Goal: Task Accomplishment & Management: Use online tool/utility

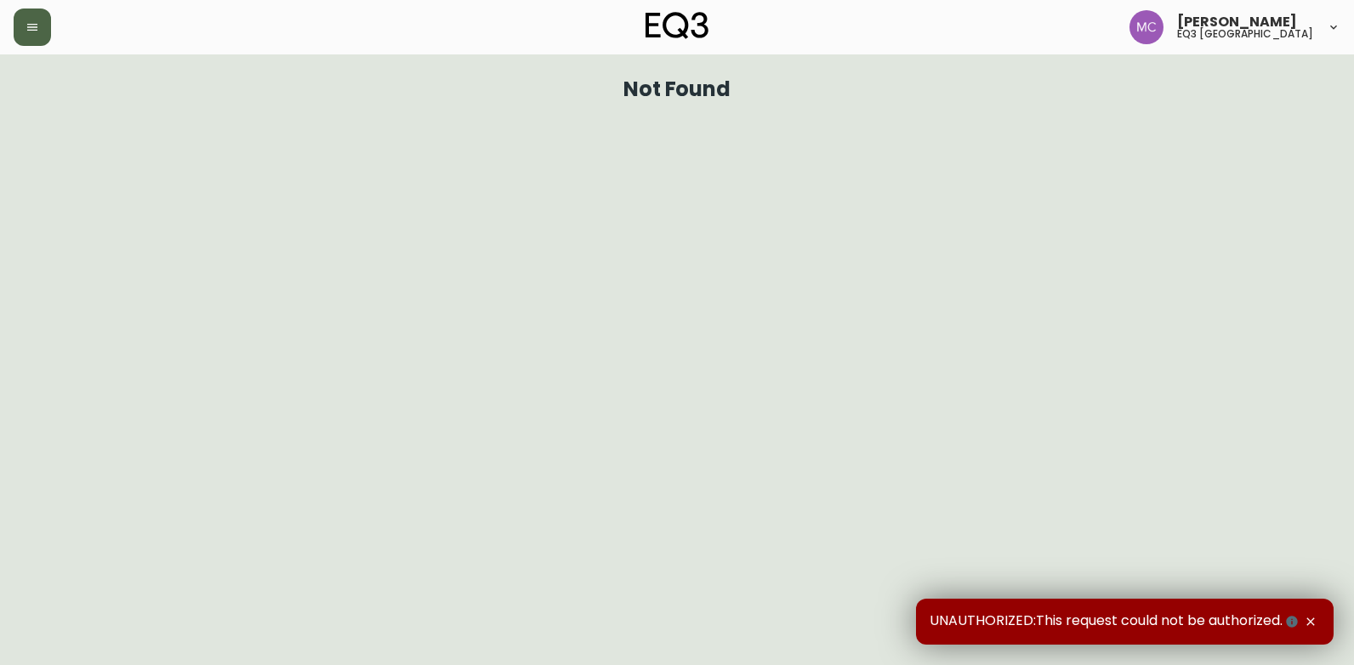
click at [29, 30] on icon "button" at bounding box center [32, 27] width 10 height 7
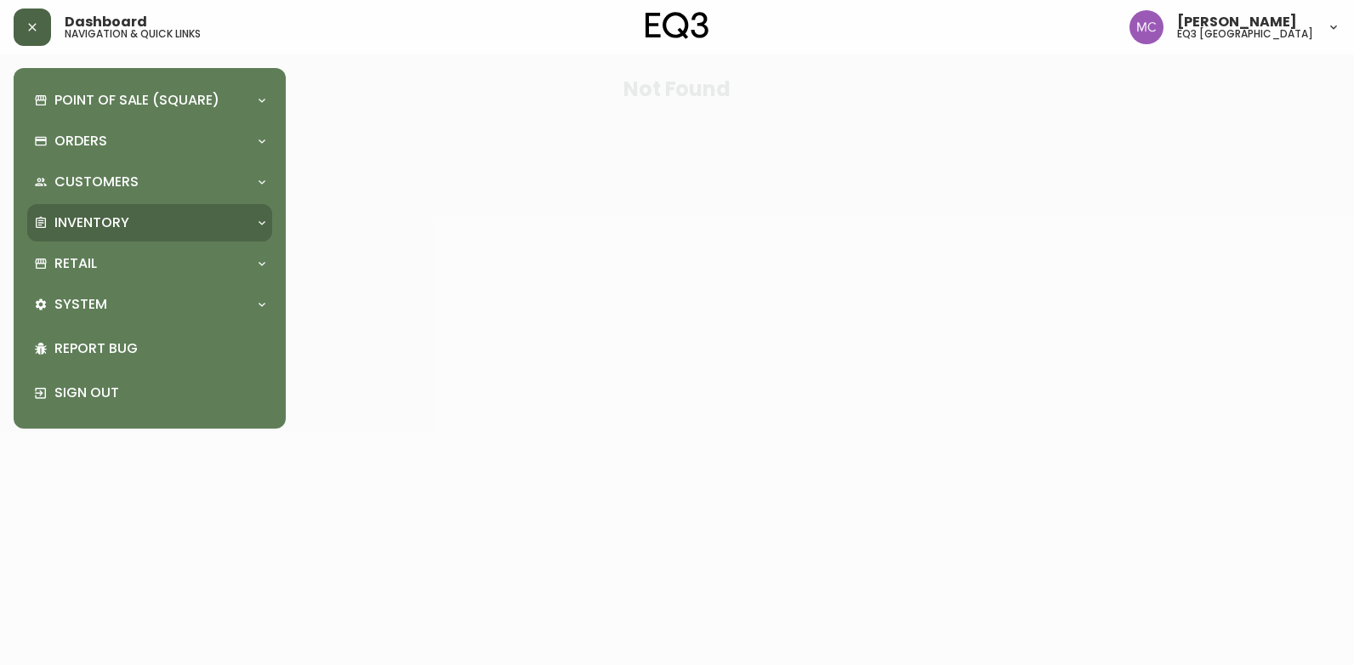
click at [90, 218] on p "Inventory" at bounding box center [91, 222] width 75 height 19
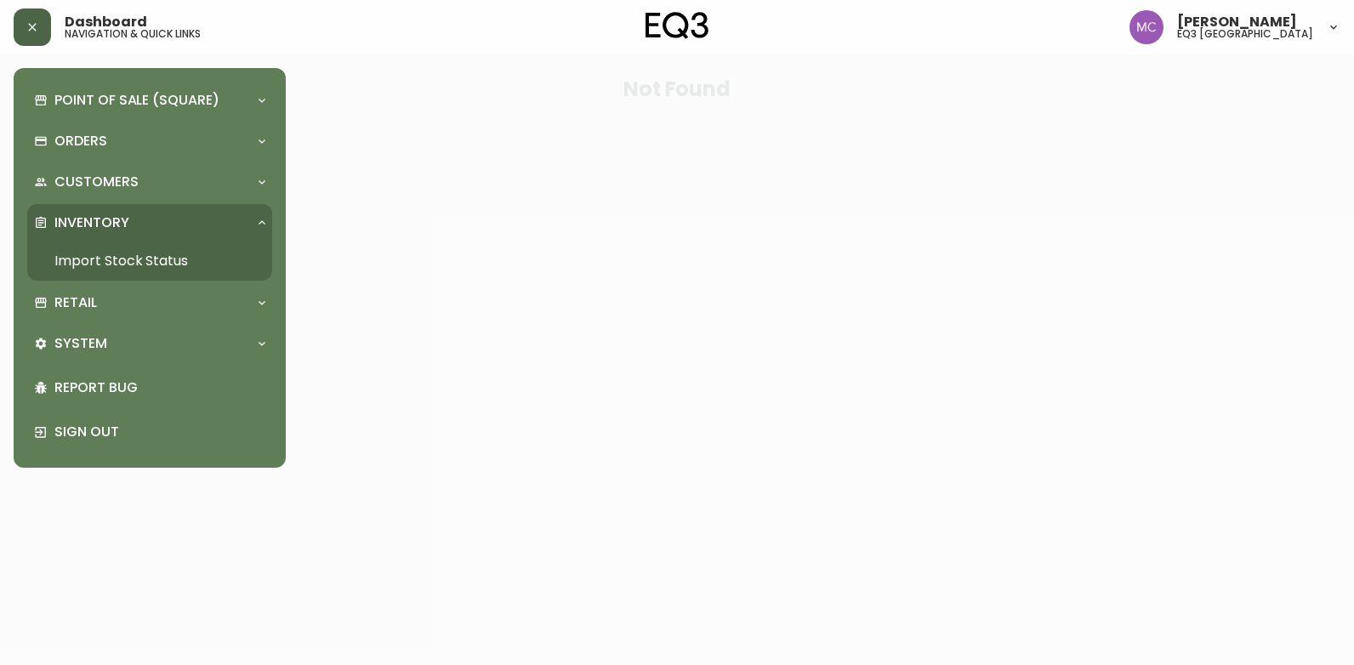
click at [93, 244] on link "Import Stock Status" at bounding box center [149, 261] width 245 height 39
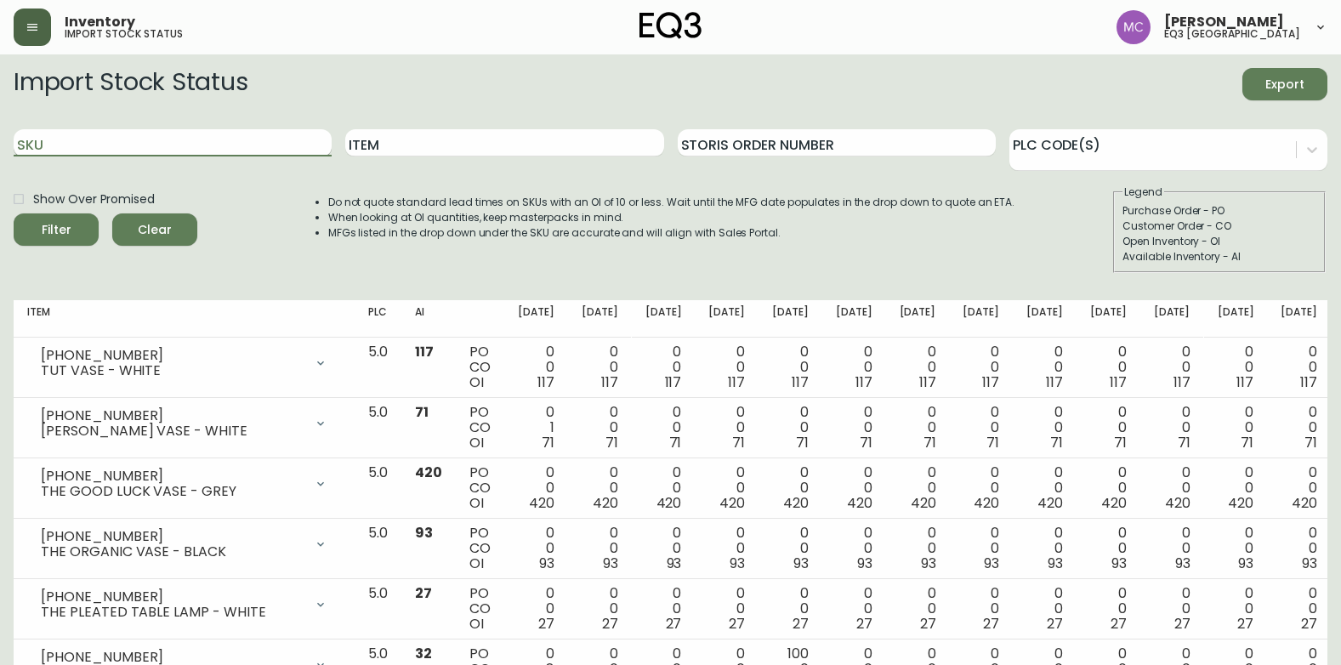
click at [130, 151] on input "SKU" at bounding box center [173, 142] width 318 height 27
paste input "7220-101-13-B"
click at [14, 213] on button "Filter" at bounding box center [56, 229] width 85 height 32
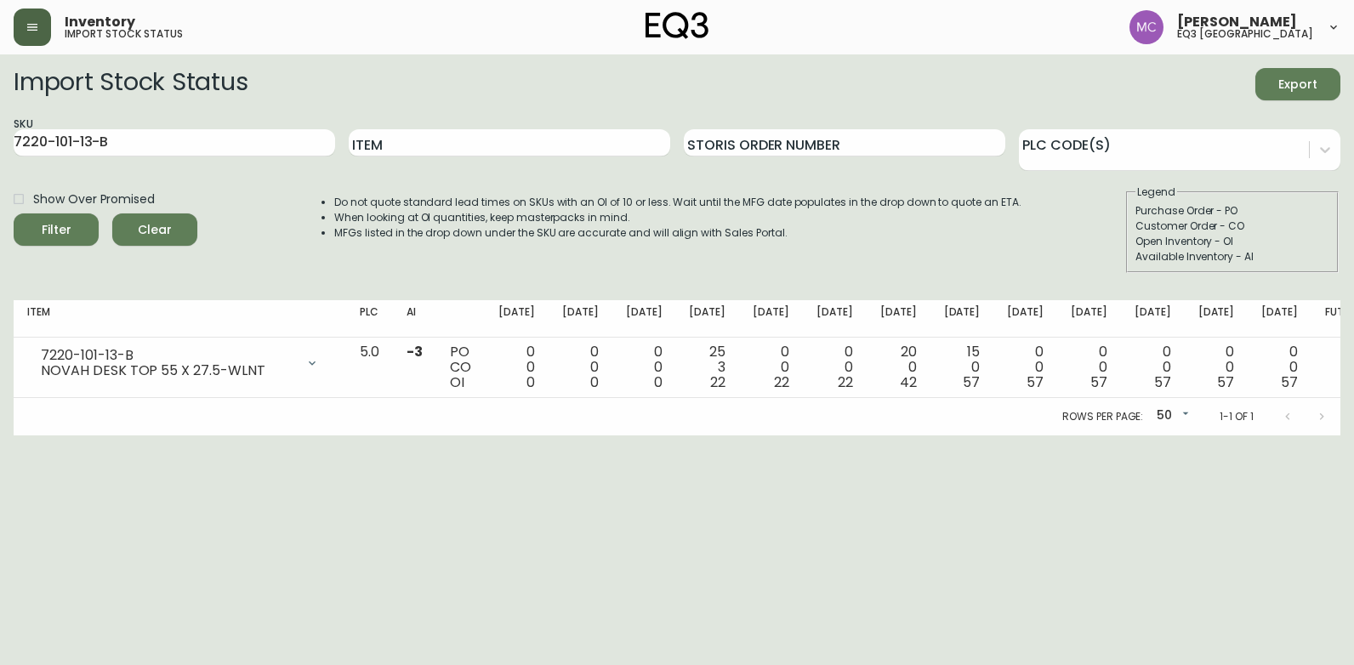
click at [0, 435] on html "Inventory import stock status [PERSON_NAME] eq3 [GEOGRAPHIC_DATA] Import Stock …" at bounding box center [677, 217] width 1354 height 435
drag, startPoint x: 179, startPoint y: 139, endPoint x: -3, endPoint y: 156, distance: 183.6
click at [0, 156] on html "Inventory import stock status [PERSON_NAME] eq3 [GEOGRAPHIC_DATA] Import Stock …" at bounding box center [677, 217] width 1354 height 435
paste input "300-5-A"
type input "7220-300-5-A"
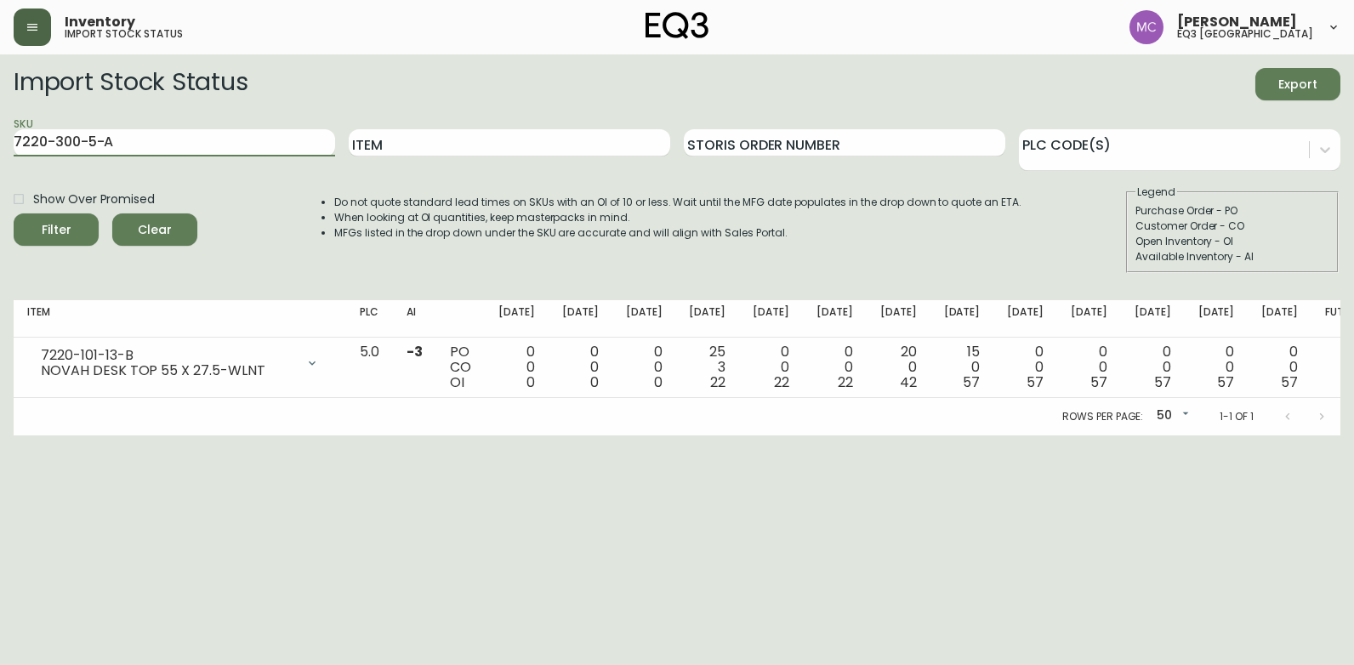
click at [14, 213] on button "Filter" at bounding box center [56, 229] width 85 height 32
click at [0, 435] on html "Inventory import stock status [PERSON_NAME] eq3 [GEOGRAPHIC_DATA] Import Stock …" at bounding box center [677, 217] width 1354 height 435
click at [353, 435] on html "Inventory import stock status [PERSON_NAME] eq3 [GEOGRAPHIC_DATA] Import Stock …" at bounding box center [677, 217] width 1354 height 435
click at [28, 20] on button "button" at bounding box center [32, 27] width 37 height 37
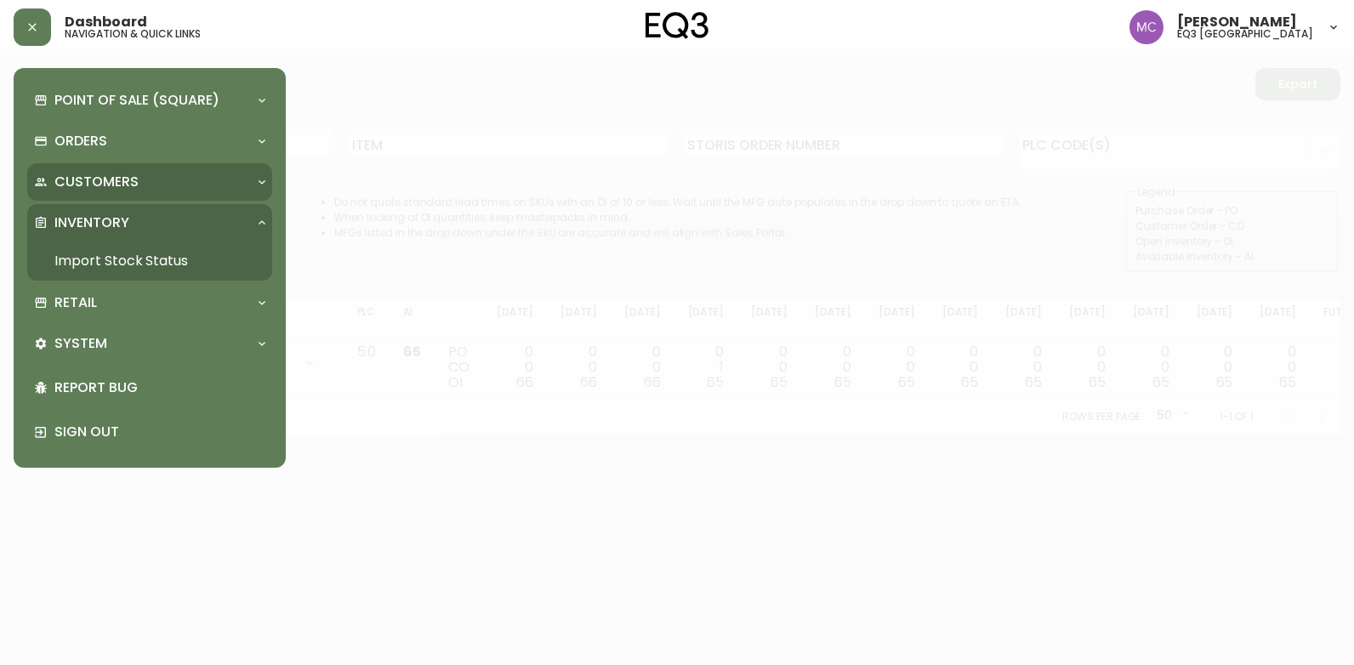
drag, startPoint x: 112, startPoint y: 141, endPoint x: 99, endPoint y: 181, distance: 42.0
click at [112, 141] on div "Orders" at bounding box center [141, 141] width 214 height 19
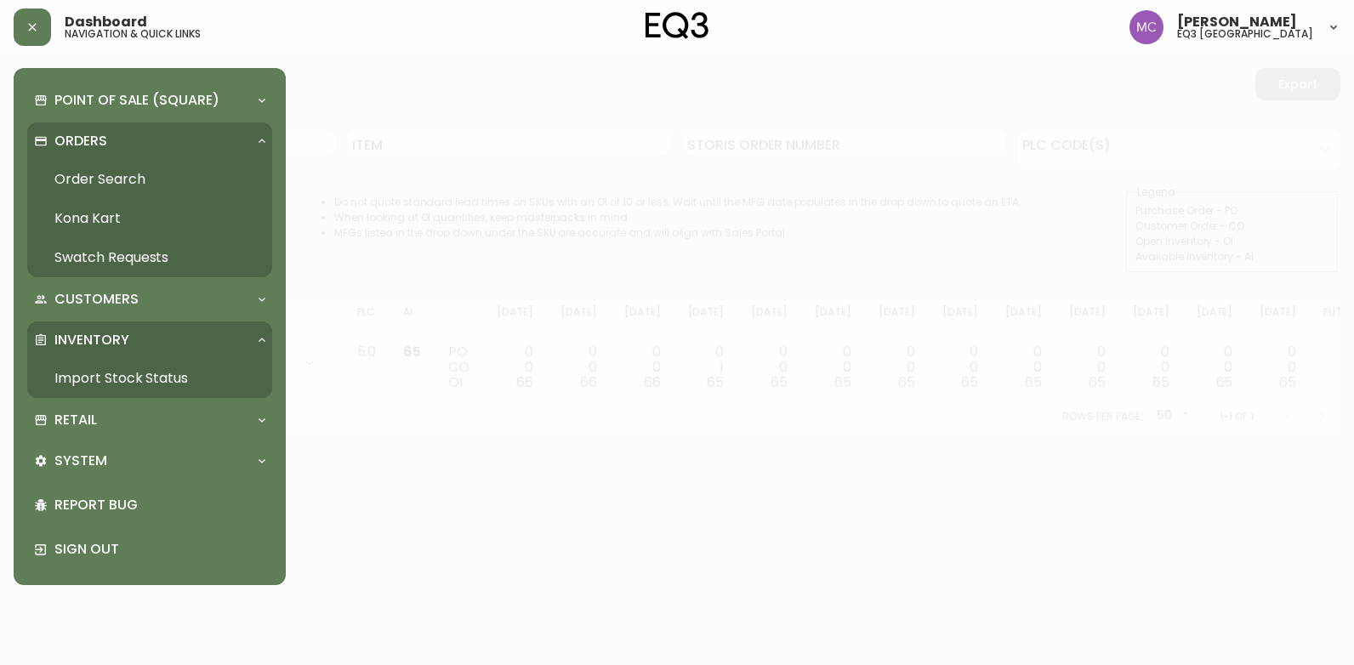
click at [88, 184] on link "Order Search" at bounding box center [149, 179] width 245 height 39
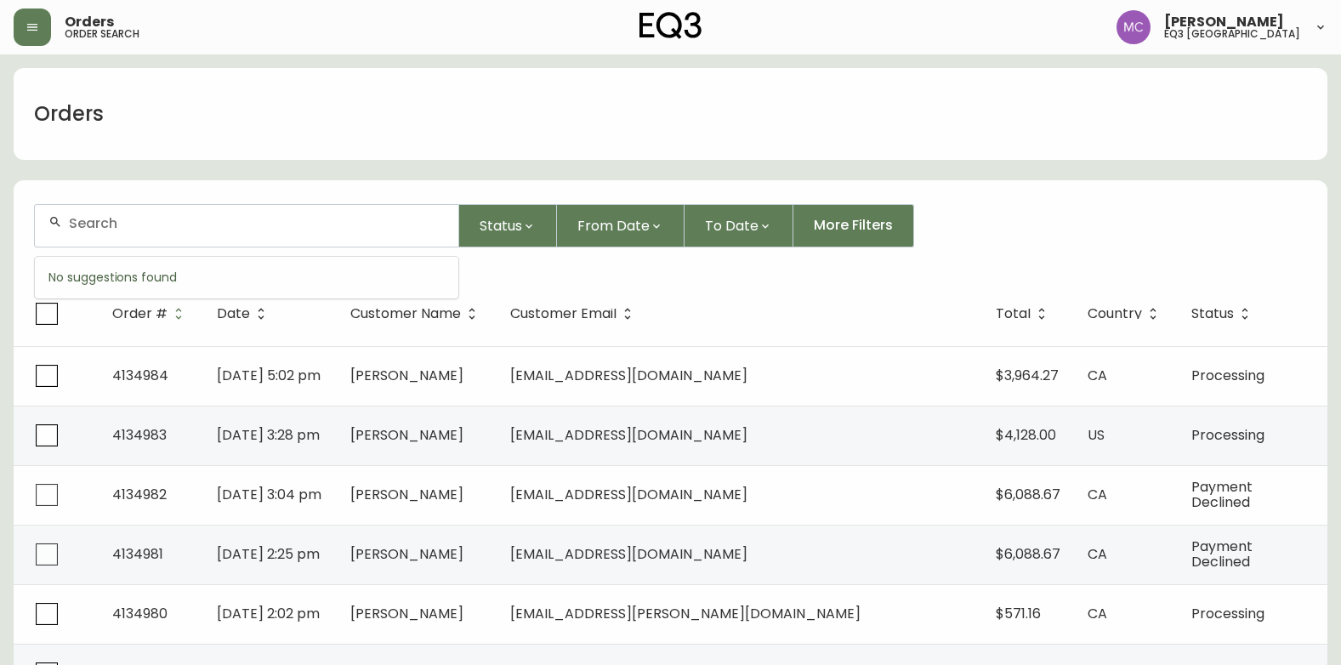
click at [145, 228] on input "text" at bounding box center [257, 223] width 376 height 16
click at [108, 317] on span "[PERSON_NAME]" at bounding box center [111, 319] width 113 height 20
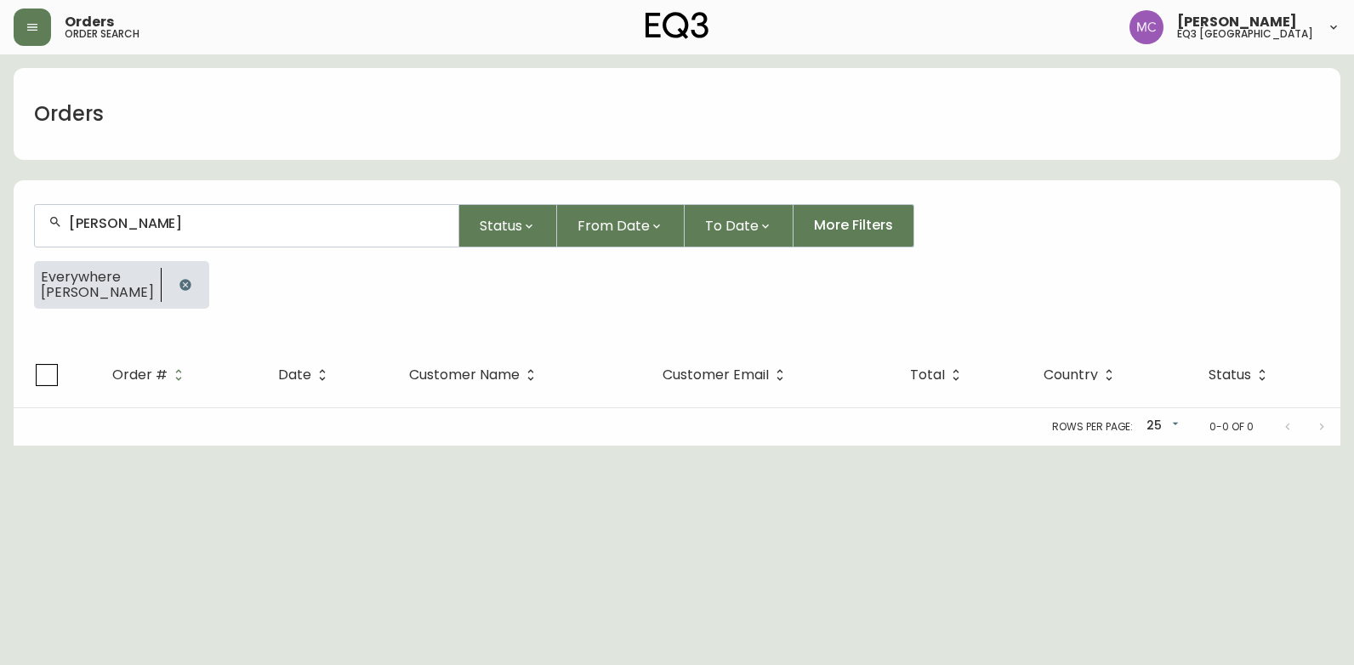
drag, startPoint x: 202, startPoint y: 238, endPoint x: -3, endPoint y: 190, distance: 210.6
click at [0, 190] on html "Orders order search [PERSON_NAME] eq3 [GEOGRAPHIC_DATA] Orders [PERSON_NAME] St…" at bounding box center [677, 223] width 1354 height 446
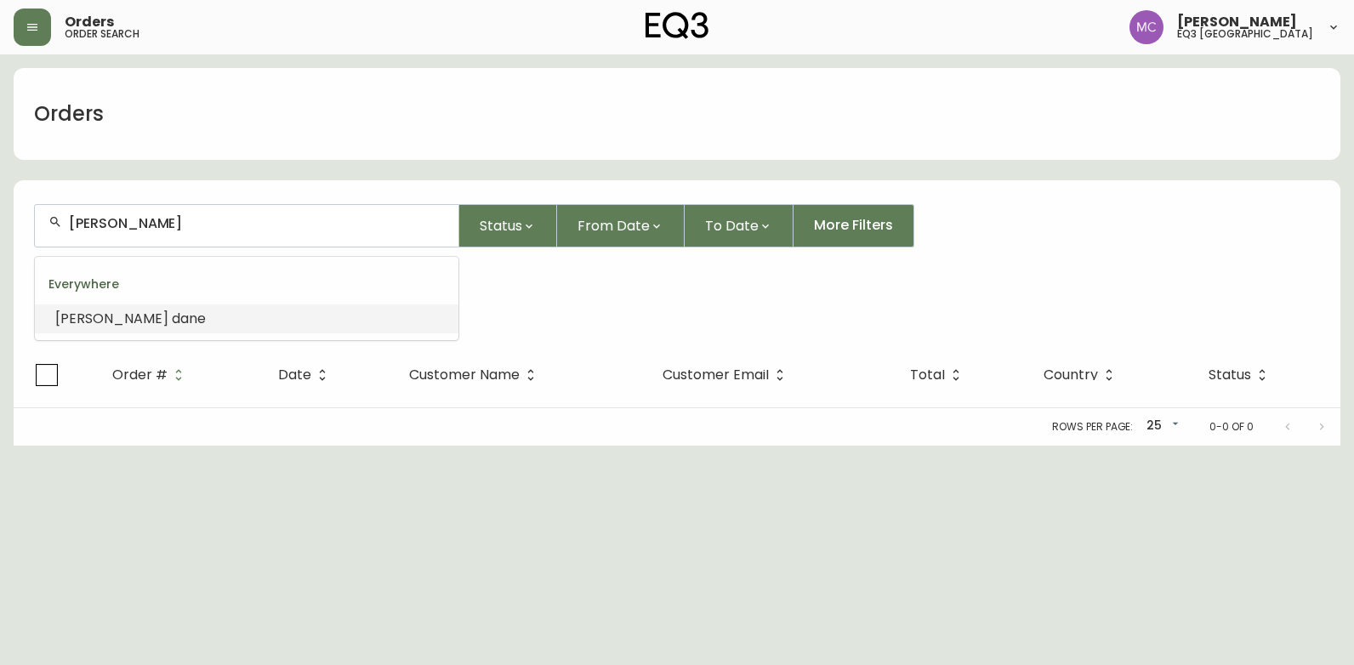
drag, startPoint x: 190, startPoint y: 217, endPoint x: 116, endPoint y: 175, distance: 84.9
click at [0, 201] on html "Orders order search [PERSON_NAME] eq3 [GEOGRAPHIC_DATA] Orders [PERSON_NAME] St…" at bounding box center [677, 223] width 1354 height 446
type input "[PERSON_NAME]"
click at [88, 319] on span "[PERSON_NAME]" at bounding box center [111, 319] width 113 height 20
type input "[PERSON_NAME]"
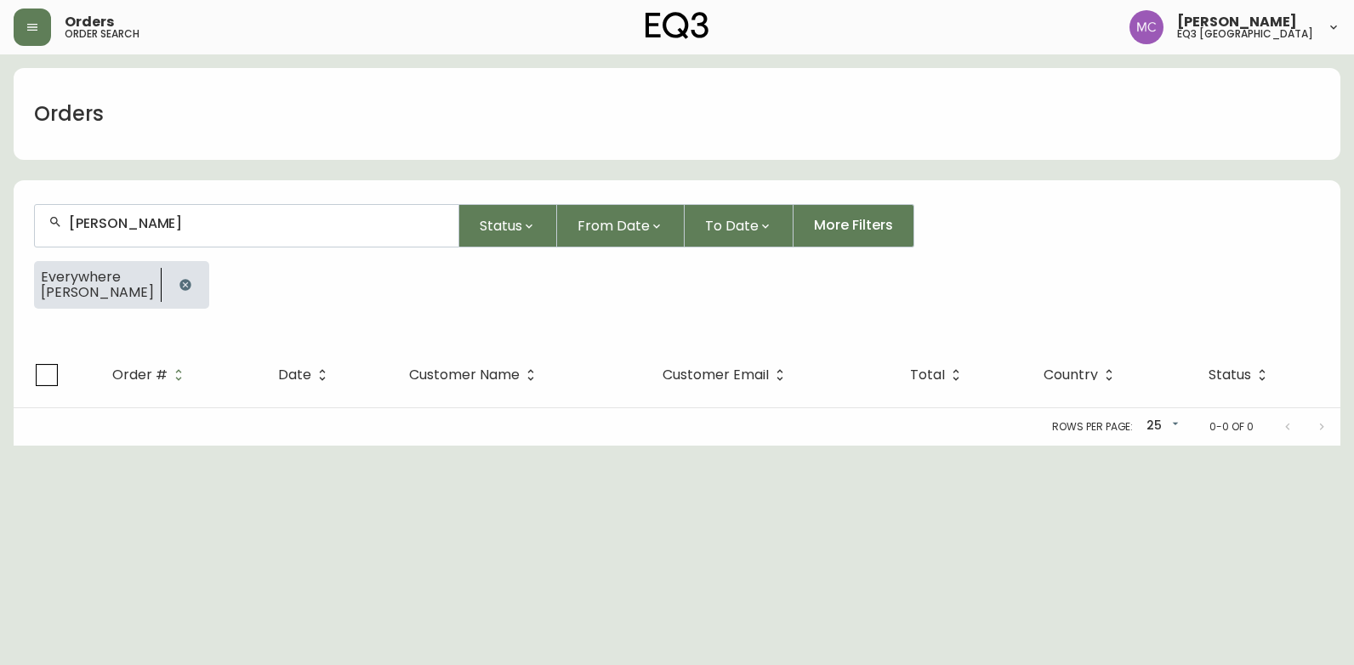
click at [179, 291] on icon "button" at bounding box center [186, 285] width 14 height 14
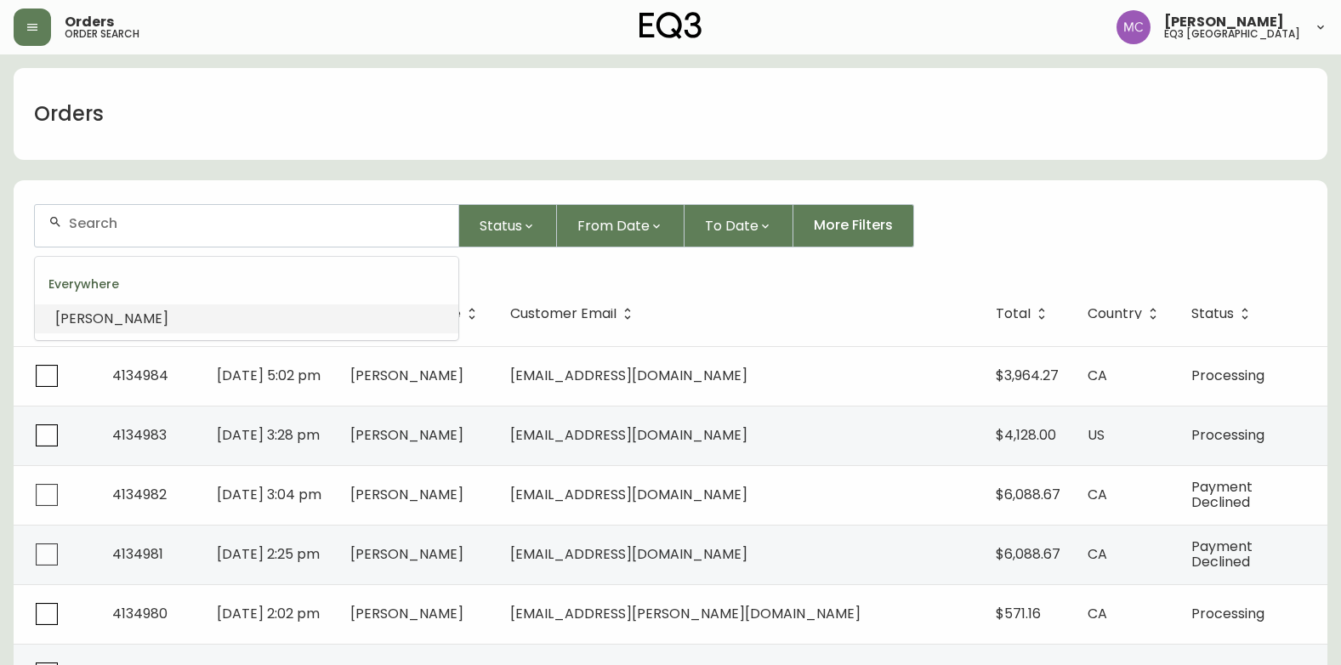
click at [185, 219] on input "text" at bounding box center [257, 223] width 376 height 16
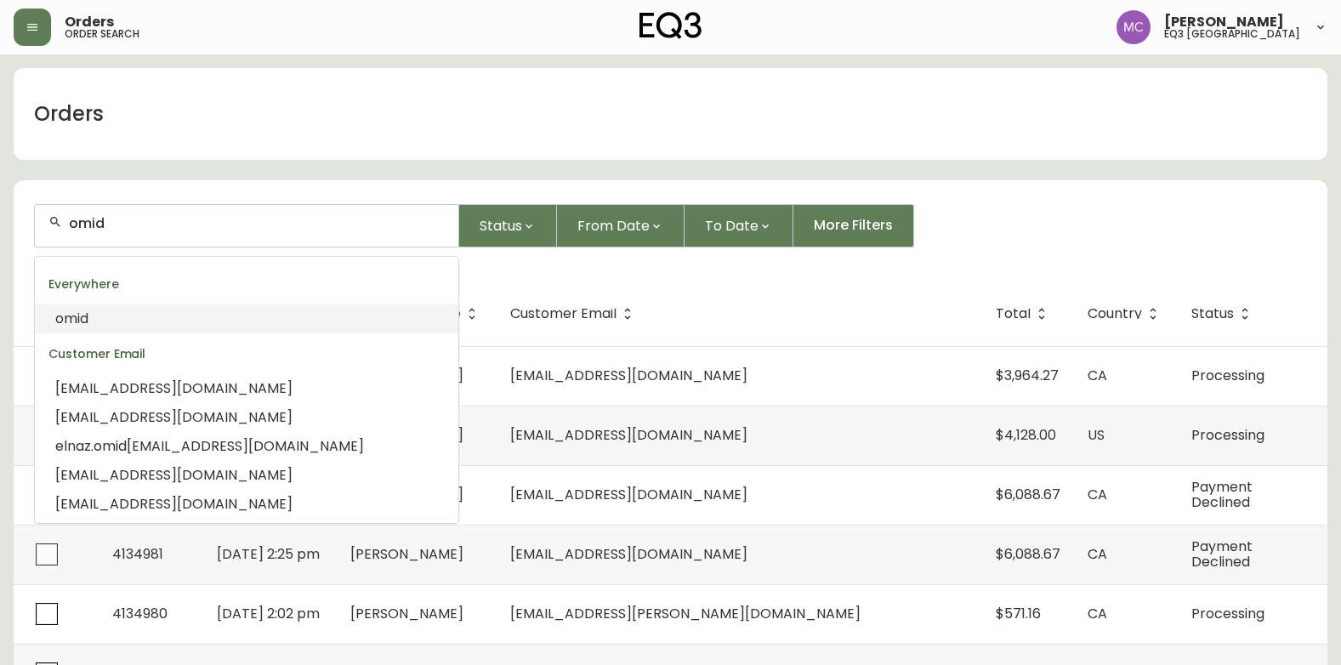
paste input "FASIHZADEH"
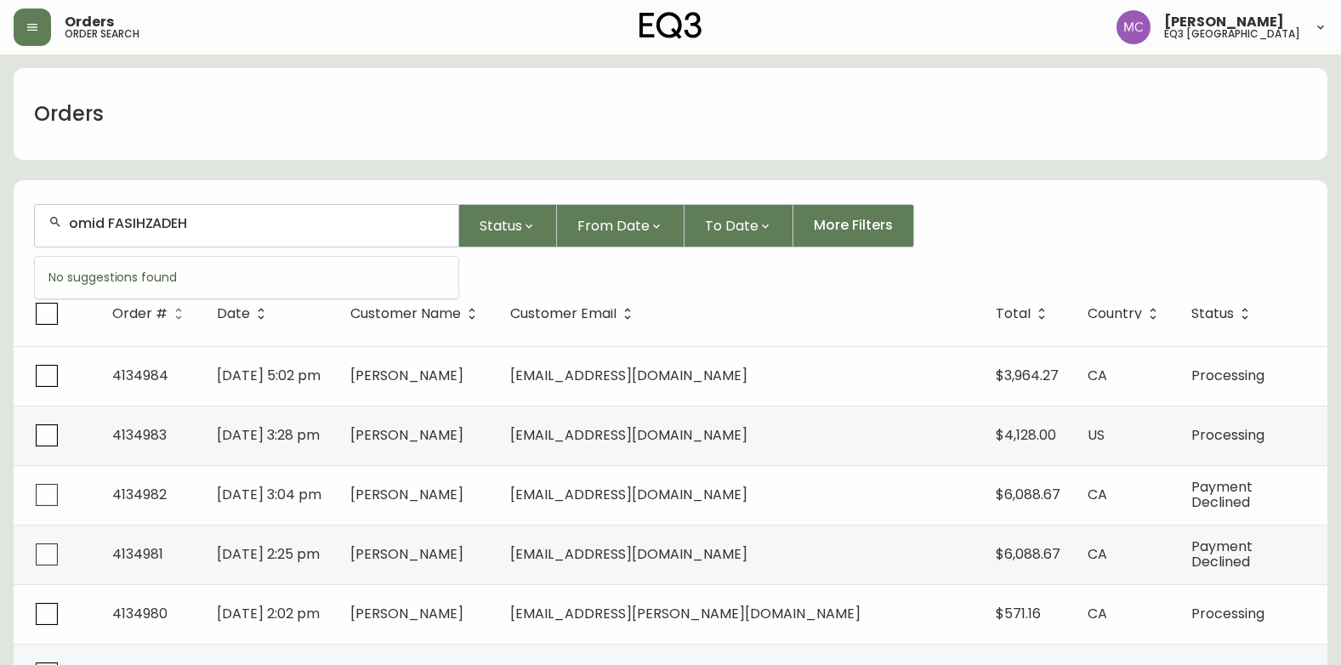
type input "omid FASIHZADEH"
click at [193, 323] on li "omid FASIHZADEH" at bounding box center [246, 318] width 423 height 29
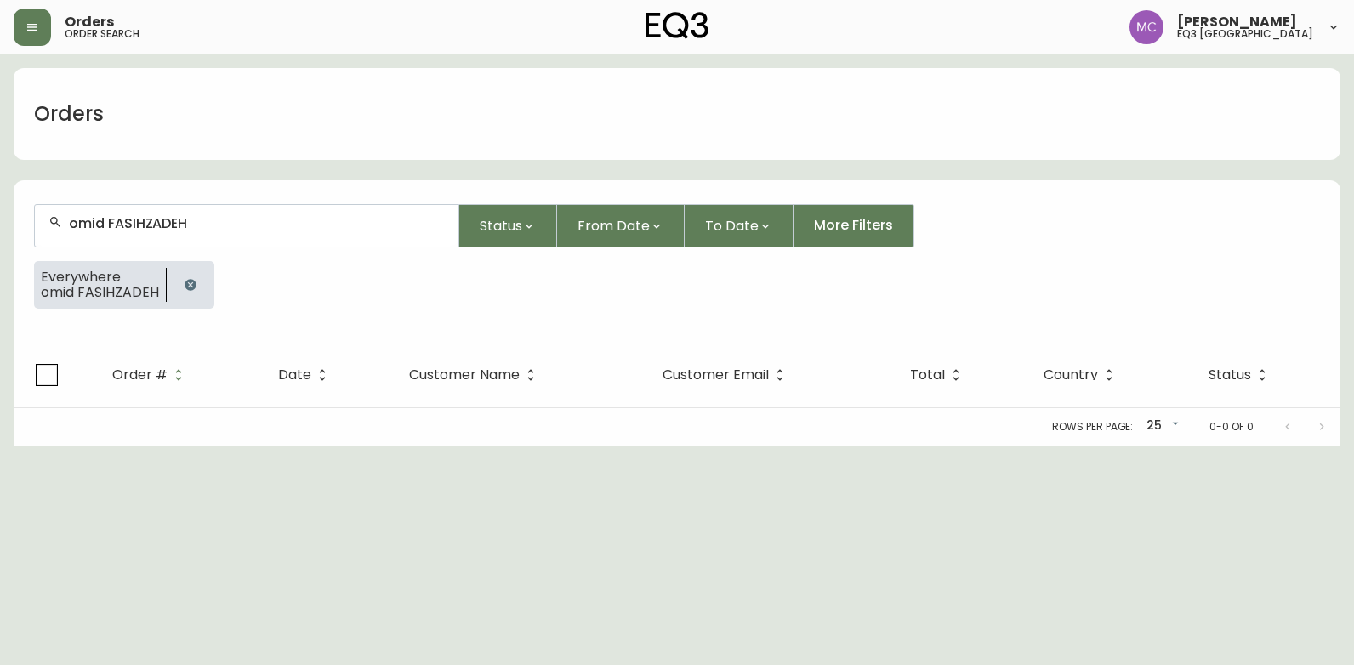
click at [181, 287] on button "button" at bounding box center [190, 285] width 34 height 34
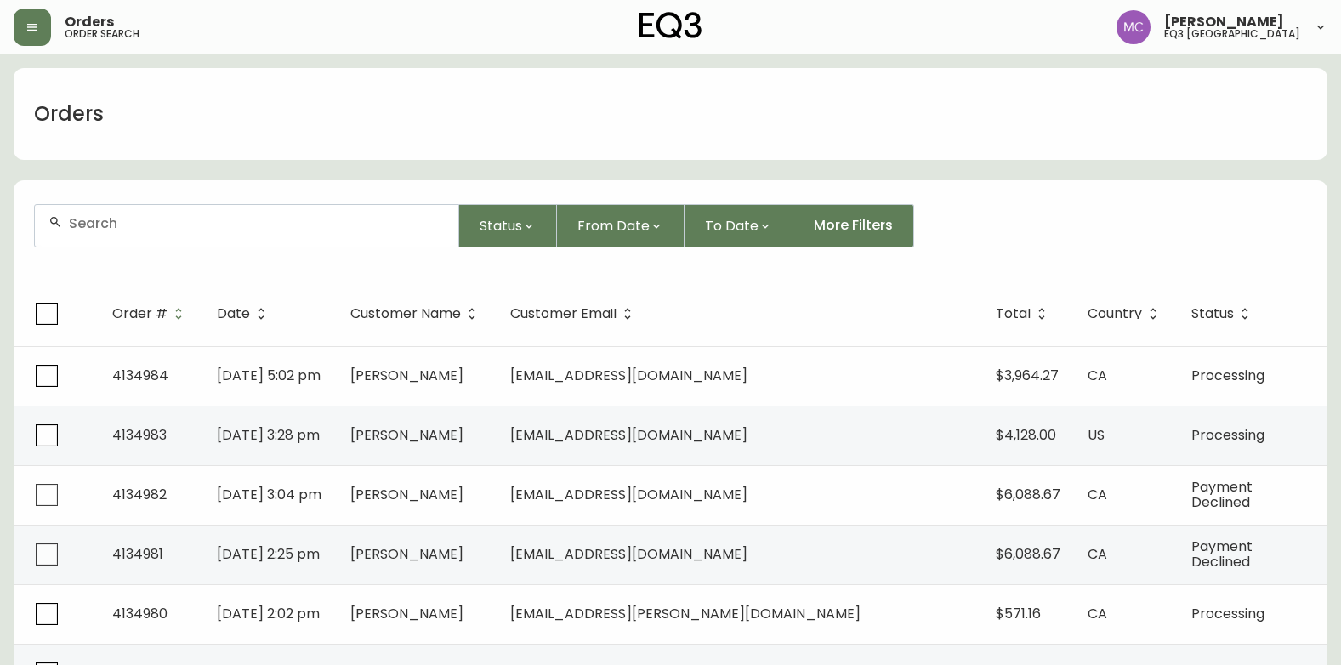
click at [198, 237] on div at bounding box center [246, 226] width 423 height 42
type input "[PERSON_NAME]"
click at [172, 324] on span "[PERSON_NAME]" at bounding box center [228, 319] width 113 height 20
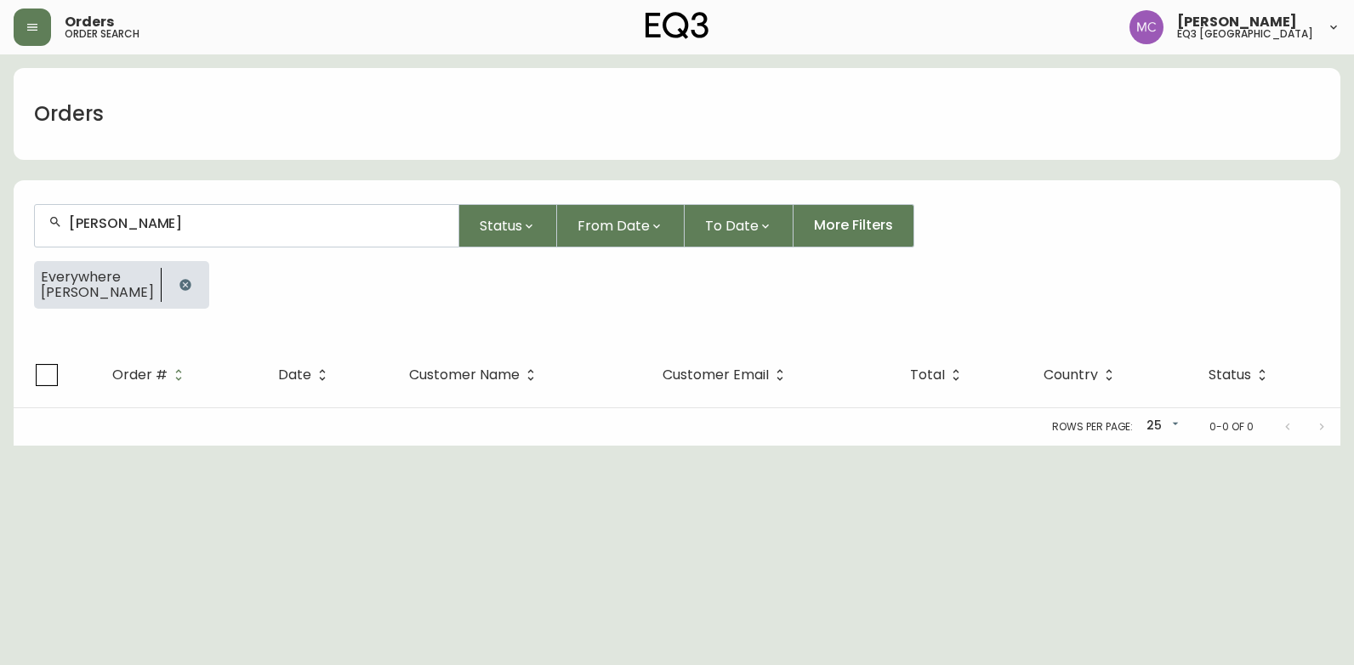
click at [0, 446] on html "Orders order search [PERSON_NAME] eq3 [GEOGRAPHIC_DATA] Orders [PERSON_NAME] St…" at bounding box center [677, 223] width 1354 height 446
click at [179, 288] on icon "button" at bounding box center [186, 285] width 14 height 14
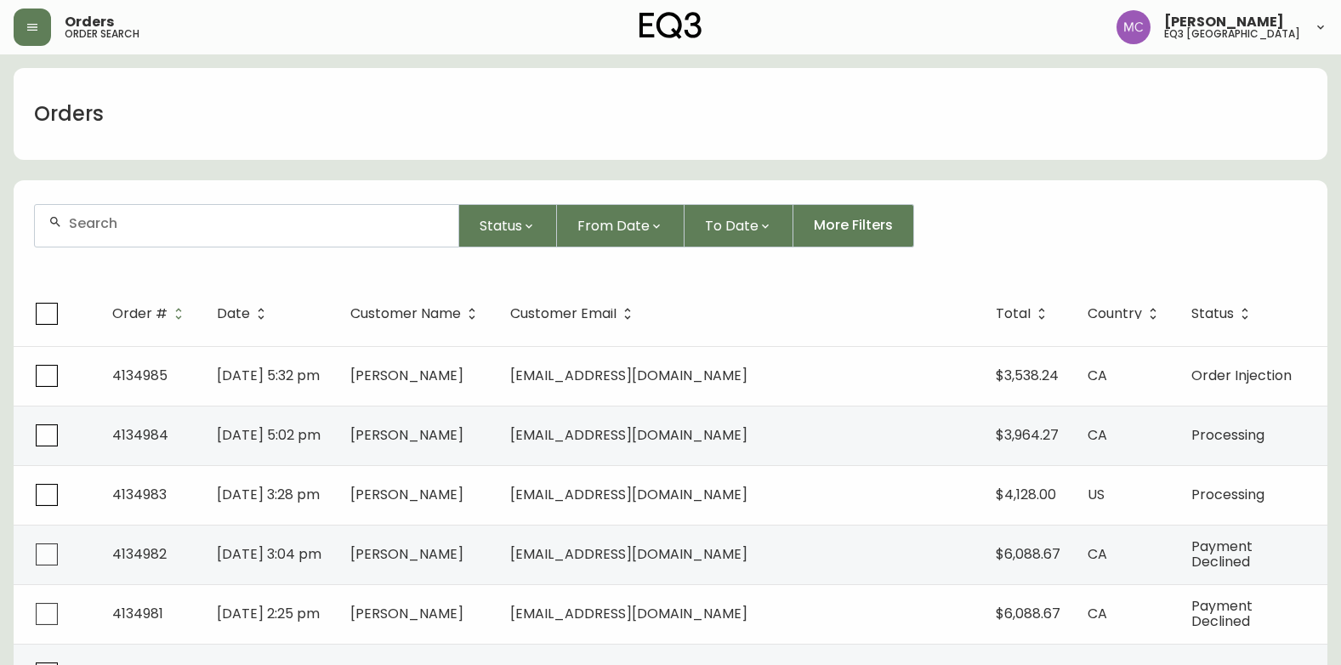
click at [212, 237] on div at bounding box center [246, 226] width 423 height 42
type input "[PERSON_NAME]"
click at [322, 304] on div "Everywhere" at bounding box center [246, 284] width 423 height 41
click at [168, 316] on li "[PERSON_NAME]" at bounding box center [246, 318] width 423 height 29
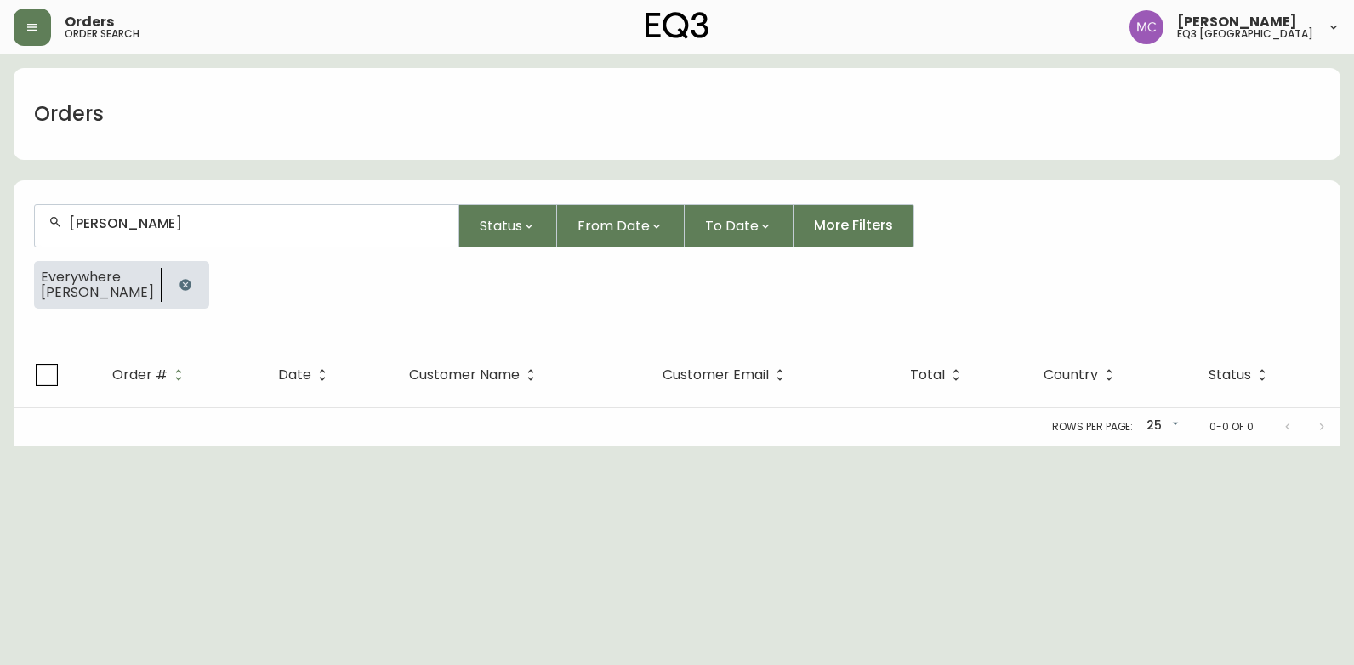
click at [185, 291] on icon "button" at bounding box center [186, 285] width 14 height 14
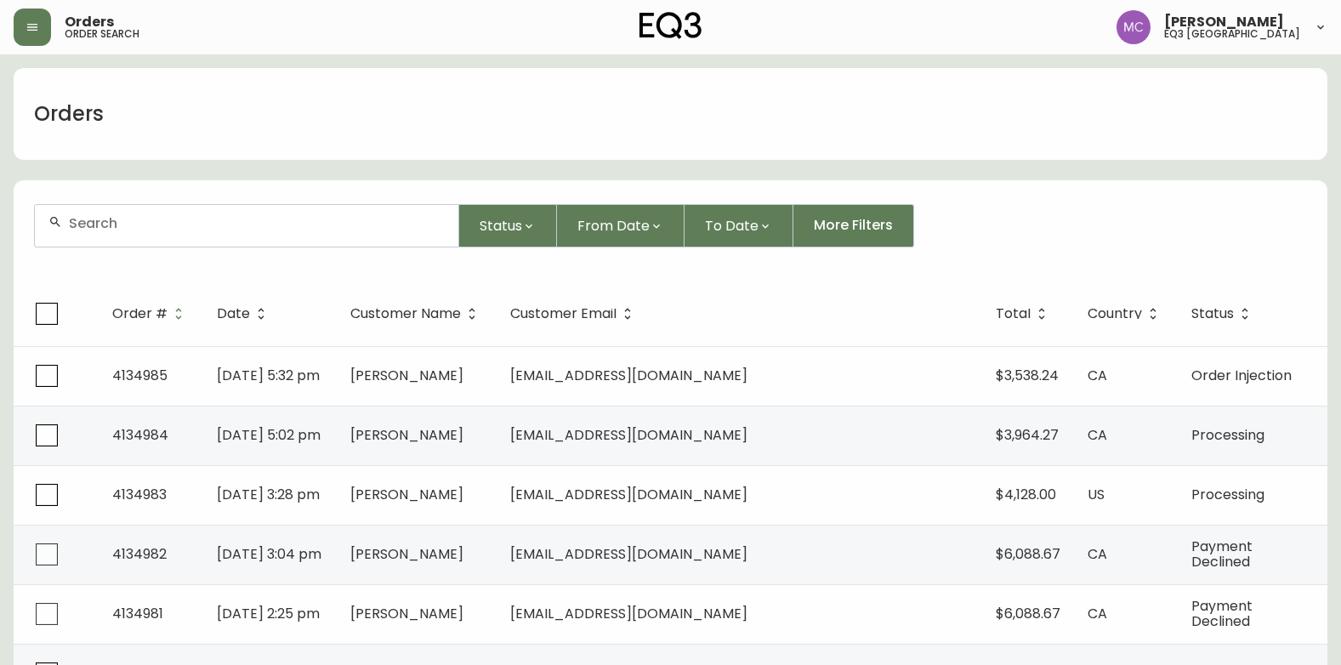
click at [169, 221] on input "text" at bounding box center [257, 223] width 376 height 16
paste input "[PHONE_NUMBER]"
type input "[PHONE_NUMBER]"
click at [185, 298] on div "Everywhere" at bounding box center [246, 284] width 423 height 41
click at [181, 310] on li "[PHONE_NUMBER]" at bounding box center [246, 318] width 423 height 29
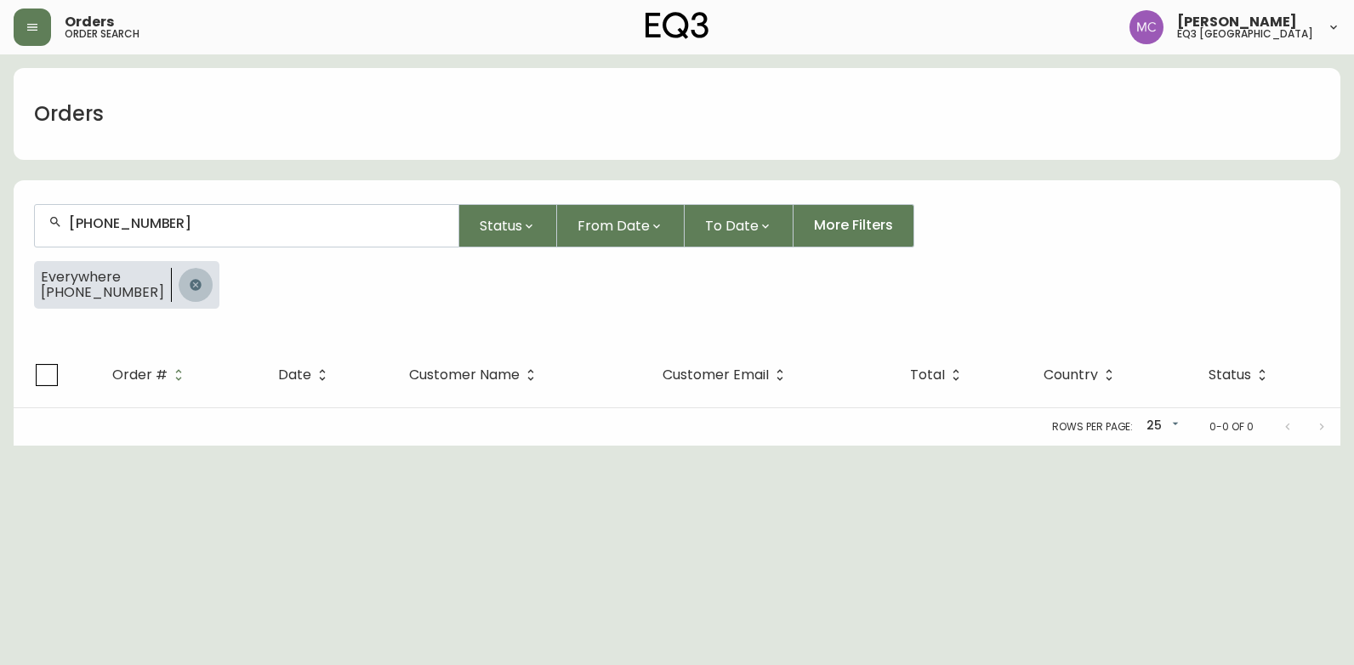
click at [190, 286] on icon "button" at bounding box center [195, 284] width 11 height 11
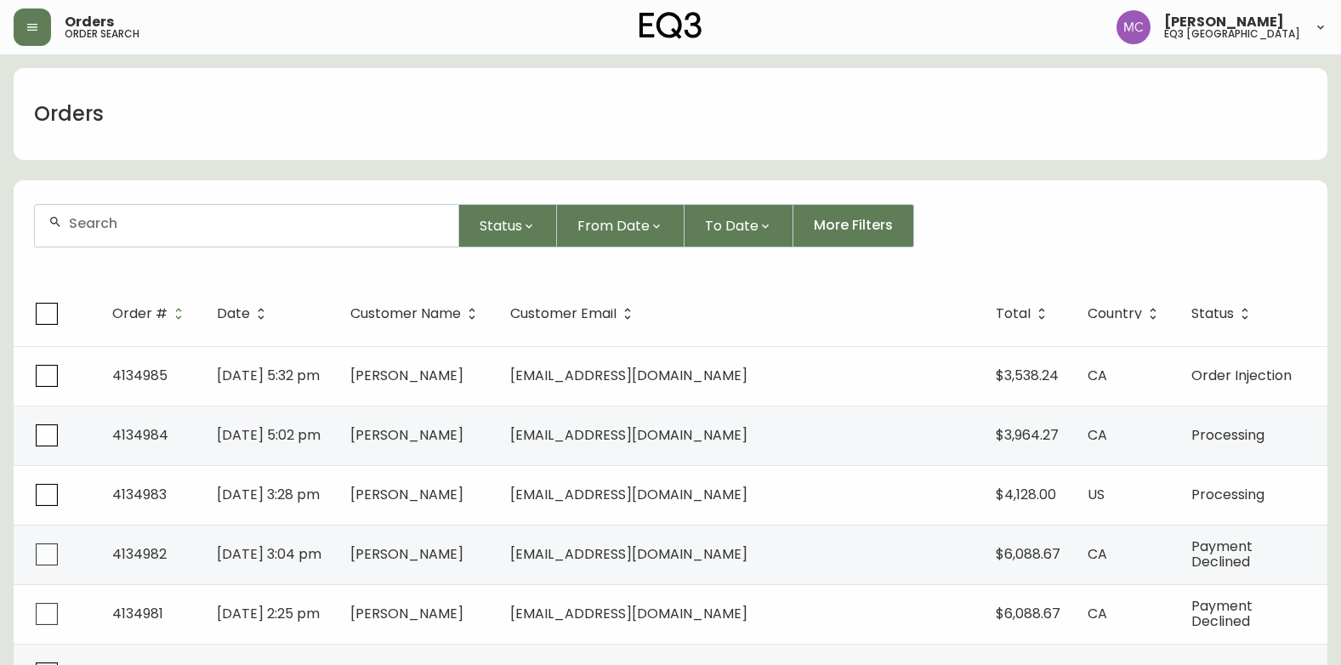
click at [175, 224] on input "text" at bounding box center [257, 223] width 376 height 16
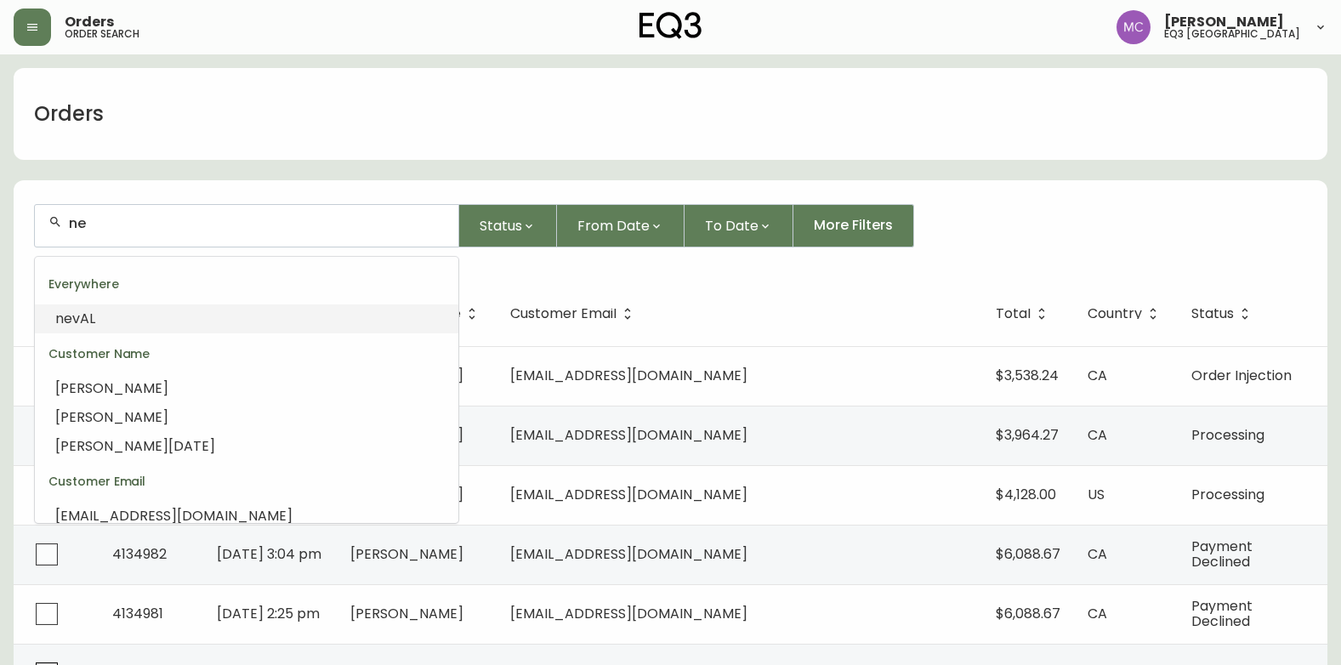
type input "n"
paste input "HACEOGLU"
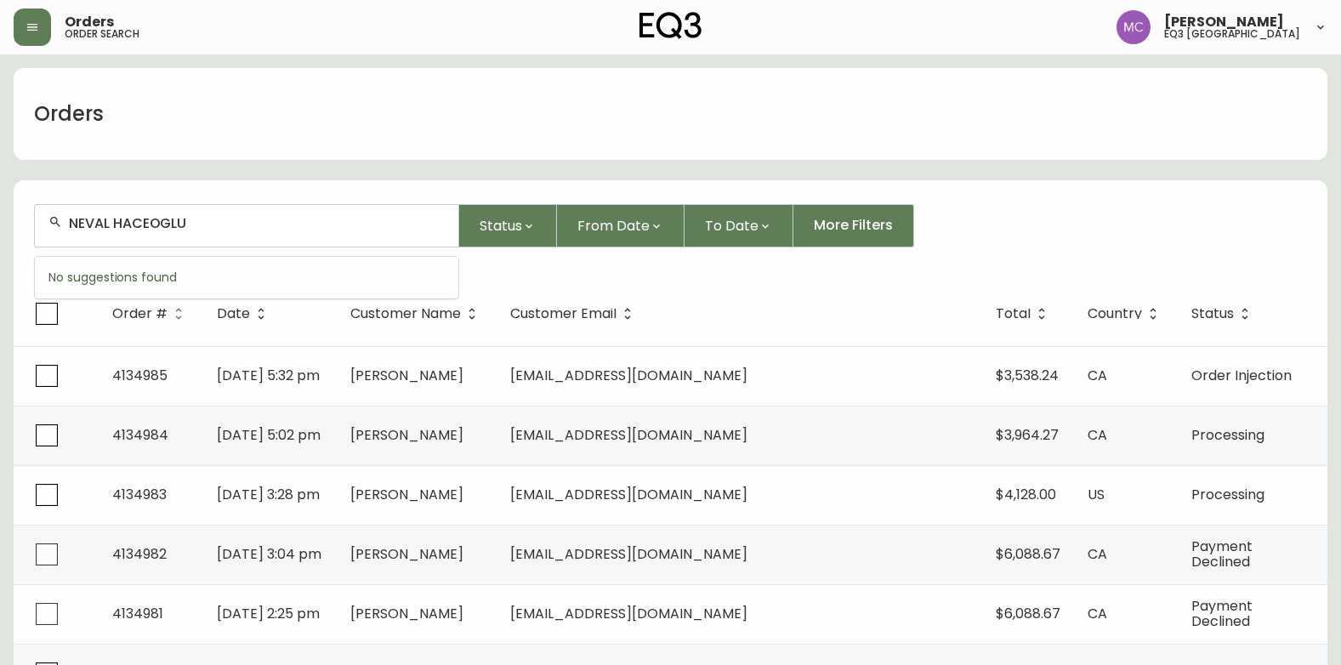
type input "NEVAL HACEOGLU"
click at [150, 299] on div "Everywhere" at bounding box center [246, 284] width 423 height 41
click at [147, 311] on span "HACEOGLU" at bounding box center [137, 319] width 74 height 20
